Goal: Task Accomplishment & Management: Use online tool/utility

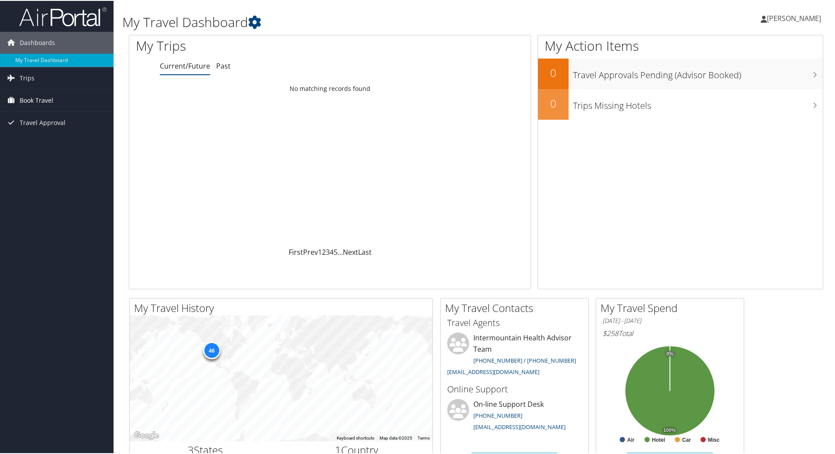
click at [46, 100] on span "Book Travel" at bounding box center [37, 100] width 34 height 22
click at [35, 143] on link "Book/Manage Online Trips" at bounding box center [57, 143] width 114 height 13
click at [41, 142] on link "Book/Manage Online Trips" at bounding box center [57, 143] width 114 height 13
